Goal: Check status: Check status

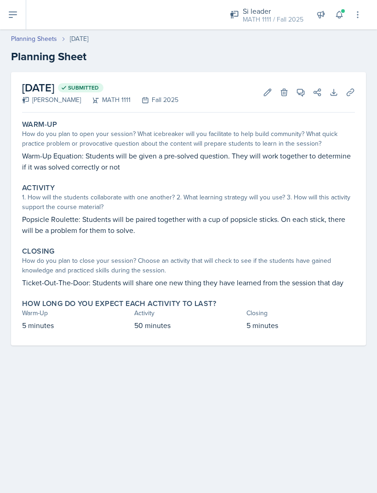
click at [28, 43] on link "Planning Sheets" at bounding box center [34, 39] width 46 height 10
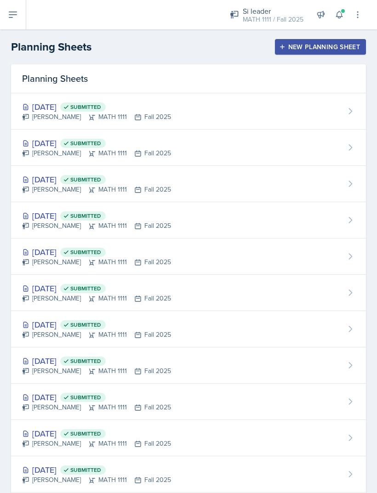
click at [57, 144] on div "Sep 29th, 2025 Submitted" at bounding box center [96, 143] width 149 height 12
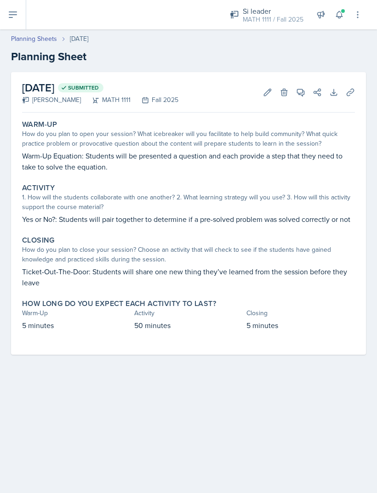
click at [301, 99] on button "View Comments" at bounding box center [300, 92] width 17 height 17
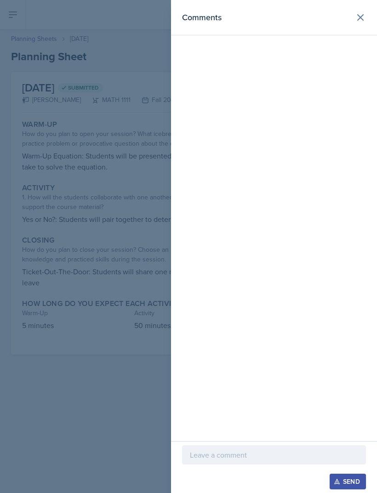
click at [358, 18] on icon at bounding box center [360, 17] width 11 height 11
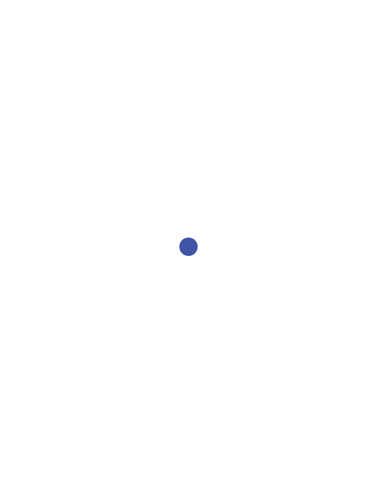
select select "2bed604d-1099-4043-b1bc-2365e8740244"
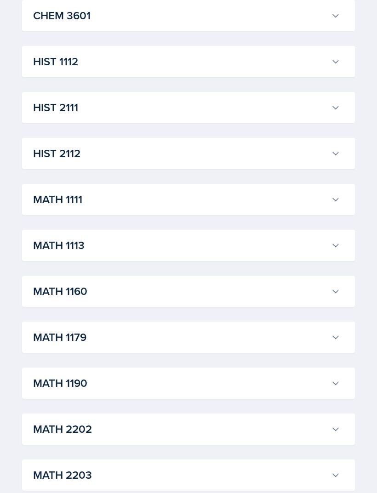
click at [249, 200] on h3 "MATH 1111" at bounding box center [180, 200] width 294 height 17
